Goal: Complete application form

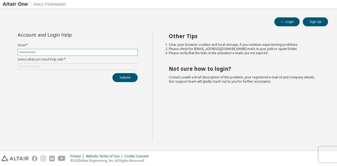
click at [36, 54] on input "text" at bounding box center [78, 52] width 118 height 4
click at [42, 54] on input "text" at bounding box center [78, 52] width 118 height 4
click at [43, 71] on div "**********" at bounding box center [77, 58] width 127 height 50
click at [46, 67] on div "Click to select" at bounding box center [78, 67] width 120 height 6
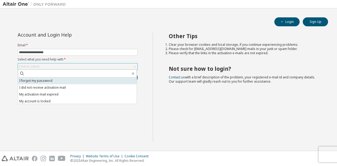
click at [57, 81] on li "I forgot my password" at bounding box center [77, 81] width 119 height 7
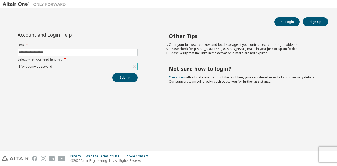
click at [65, 69] on div "I forgot my password" at bounding box center [78, 67] width 120 height 6
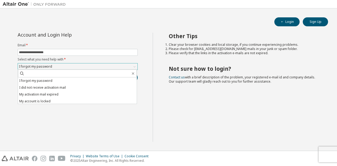
click at [66, 66] on div "I forgot my password" at bounding box center [78, 67] width 120 height 6
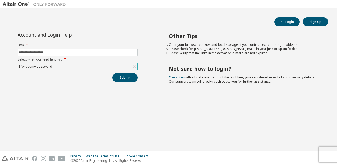
click at [66, 66] on div "I forgot my password" at bounding box center [78, 67] width 120 height 6
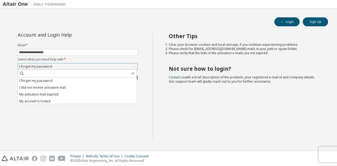
click at [66, 66] on div "I forgot my password" at bounding box center [78, 67] width 120 height 6
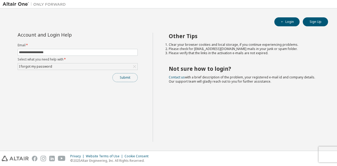
click at [127, 76] on button "Submit" at bounding box center [125, 77] width 25 height 9
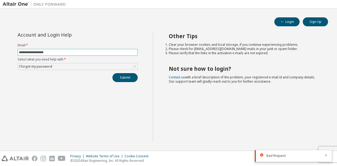
click at [31, 53] on input "**********" at bounding box center [78, 52] width 118 height 4
type input "**********"
click at [113, 73] on button "Submit" at bounding box center [125, 77] width 25 height 9
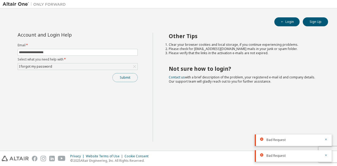
click at [119, 76] on button "Submit" at bounding box center [125, 77] width 25 height 9
click at [122, 78] on button "Submit" at bounding box center [125, 77] width 25 height 9
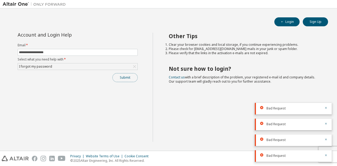
click at [128, 78] on button "Submit" at bounding box center [125, 77] width 25 height 9
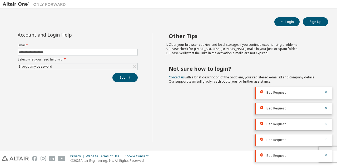
click at [327, 94] on icon "button" at bounding box center [326, 92] width 3 height 3
click at [327, 102] on icon "button" at bounding box center [326, 103] width 3 height 3
click at [327, 108] on icon "button" at bounding box center [326, 108] width 3 height 3
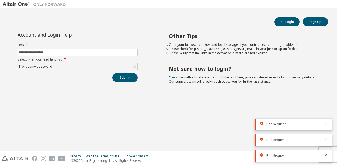
click at [327, 122] on icon "button" at bounding box center [326, 123] width 3 height 3
click at [327, 139] on icon "button" at bounding box center [326, 139] width 3 height 3
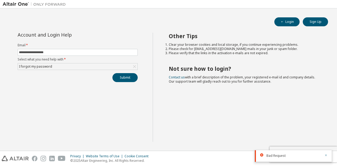
click at [326, 155] on icon "button" at bounding box center [326, 155] width 3 height 3
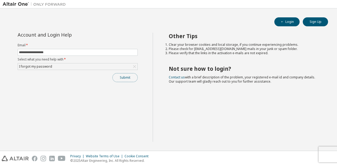
click at [125, 80] on button "Submit" at bounding box center [125, 77] width 25 height 9
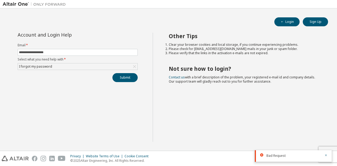
click at [49, 57] on form "**********" at bounding box center [78, 56] width 120 height 27
click at [48, 68] on div "I forgot my password" at bounding box center [35, 67] width 35 height 6
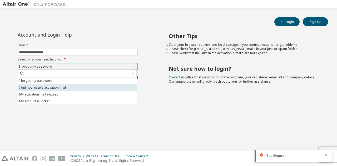
click at [55, 90] on li "I did not receive activation mail" at bounding box center [77, 87] width 119 height 7
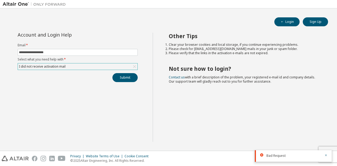
click at [59, 64] on div "I did not receive activation mail" at bounding box center [42, 67] width 48 height 6
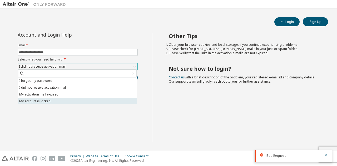
click at [60, 101] on li "My account is locked" at bounding box center [77, 101] width 119 height 7
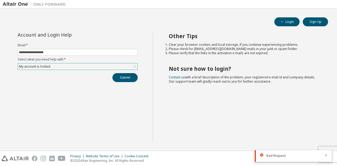
click at [119, 87] on div "**********" at bounding box center [78, 87] width 150 height 109
click at [124, 78] on button "Submit" at bounding box center [125, 77] width 25 height 9
click at [106, 61] on label "Select what you need help with *" at bounding box center [78, 59] width 120 height 4
click at [107, 66] on div "My account is locked" at bounding box center [78, 67] width 120 height 6
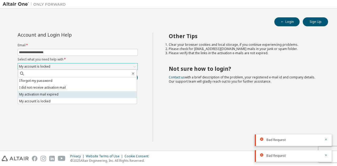
click at [71, 95] on li "My activation mail expired" at bounding box center [77, 94] width 119 height 7
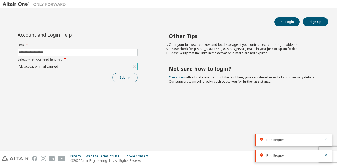
click at [123, 77] on button "Submit" at bounding box center [125, 77] width 25 height 9
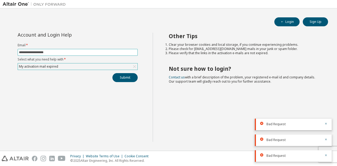
click at [45, 51] on input "**********" at bounding box center [78, 52] width 118 height 4
click at [70, 37] on div "Account and Login Help" at bounding box center [66, 35] width 96 height 4
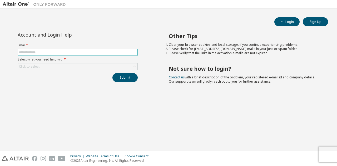
click at [49, 52] on input "text" at bounding box center [78, 52] width 118 height 4
paste input "**********"
type input "**********"
click at [54, 63] on div "Click to select" at bounding box center [78, 66] width 120 height 7
click at [54, 65] on div "Click to select" at bounding box center [78, 67] width 120 height 6
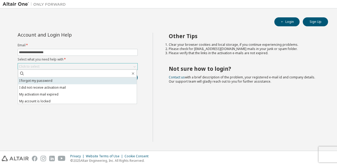
click at [53, 81] on li "I forgot my password" at bounding box center [77, 81] width 119 height 7
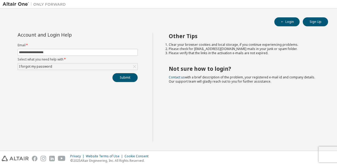
drag, startPoint x: 131, startPoint y: 75, endPoint x: 131, endPoint y: 77, distance: 2.6
click at [131, 77] on button "Submit" at bounding box center [125, 77] width 25 height 9
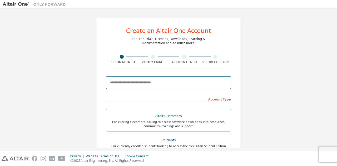
click at [140, 85] on input "email" at bounding box center [168, 82] width 125 height 13
type input "**********"
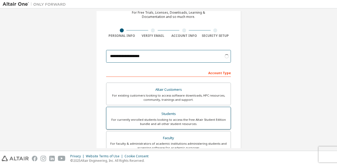
scroll to position [53, 0]
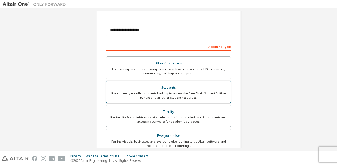
click at [182, 83] on label "Students For currently enrolled students looking to access the free Altair Stud…" at bounding box center [168, 92] width 125 height 23
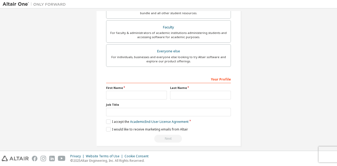
scroll to position [140, 0]
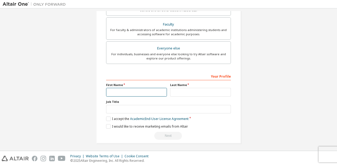
click at [129, 93] on input "text" at bounding box center [136, 92] width 61 height 9
type input "*******"
type input "*****"
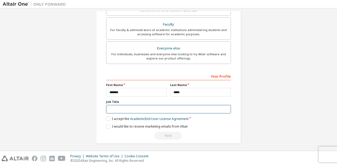
click at [123, 108] on input "text" at bounding box center [168, 109] width 125 height 9
type input "*******"
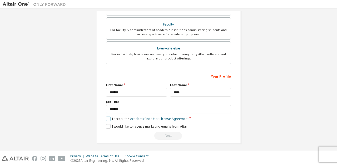
click at [109, 118] on label "I accept the Academic End-User License Agreement" at bounding box center [147, 119] width 83 height 4
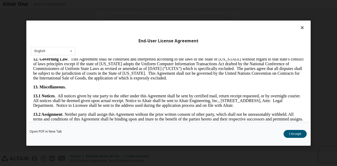
scroll to position [876, 0]
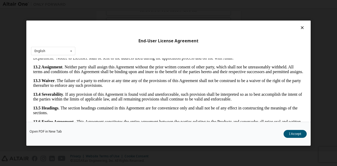
drag, startPoint x: 301, startPoint y: 74, endPoint x: 333, endPoint y: 197, distance: 127.5
click at [296, 135] on button "I Accept" at bounding box center [295, 134] width 23 height 8
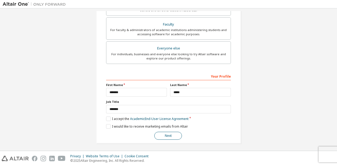
click at [162, 135] on button "Next" at bounding box center [168, 136] width 28 height 8
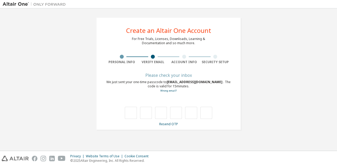
scroll to position [0, 0]
click at [132, 114] on input "text" at bounding box center [131, 113] width 12 height 12
type input "*"
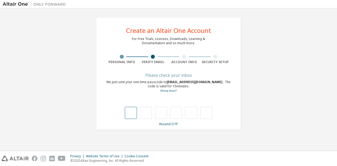
type input "*"
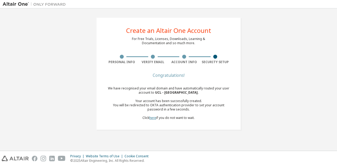
click at [153, 119] on link "here" at bounding box center [152, 118] width 7 height 4
